Goal: Task Accomplishment & Management: Manage account settings

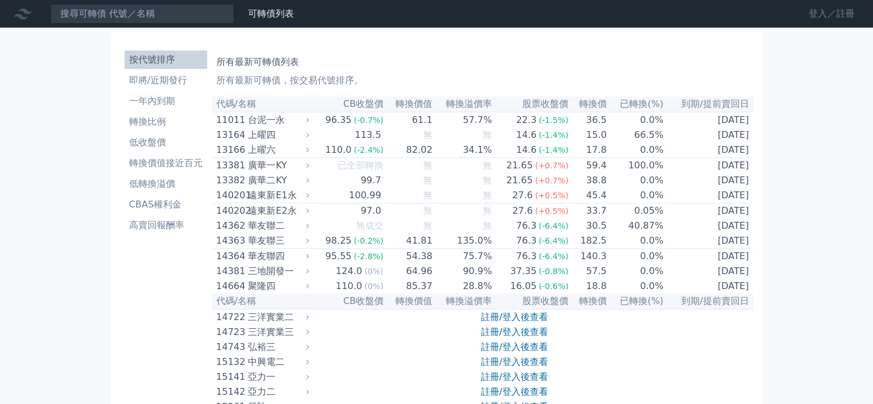
click at [818, 13] on link "登入／註冊" at bounding box center [832, 14] width 64 height 18
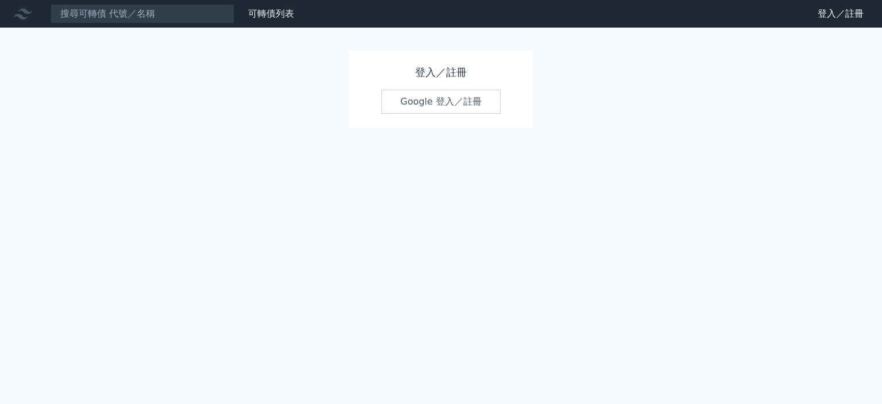
click at [407, 107] on link "Google 登入／註冊" at bounding box center [440, 102] width 119 height 24
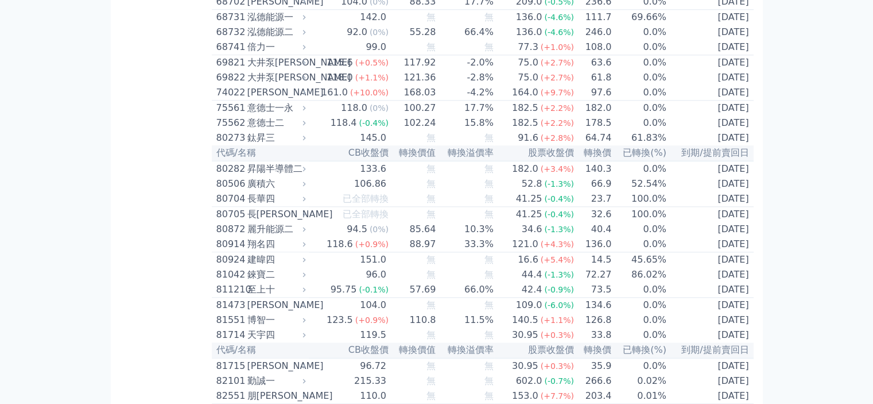
scroll to position [5715, 0]
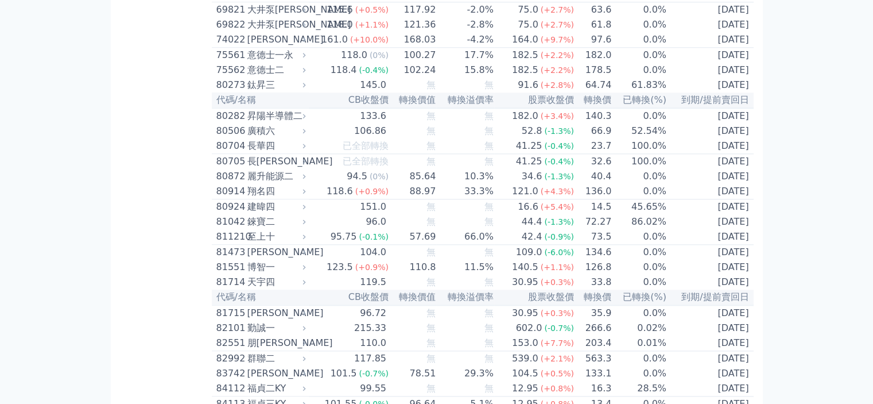
drag, startPoint x: 374, startPoint y: 426, endPoint x: 786, endPoint y: 96, distance: 527.8
drag, startPoint x: 838, startPoint y: 172, endPoint x: 432, endPoint y: 12, distance: 436.7
